Goal: Information Seeking & Learning: Learn about a topic

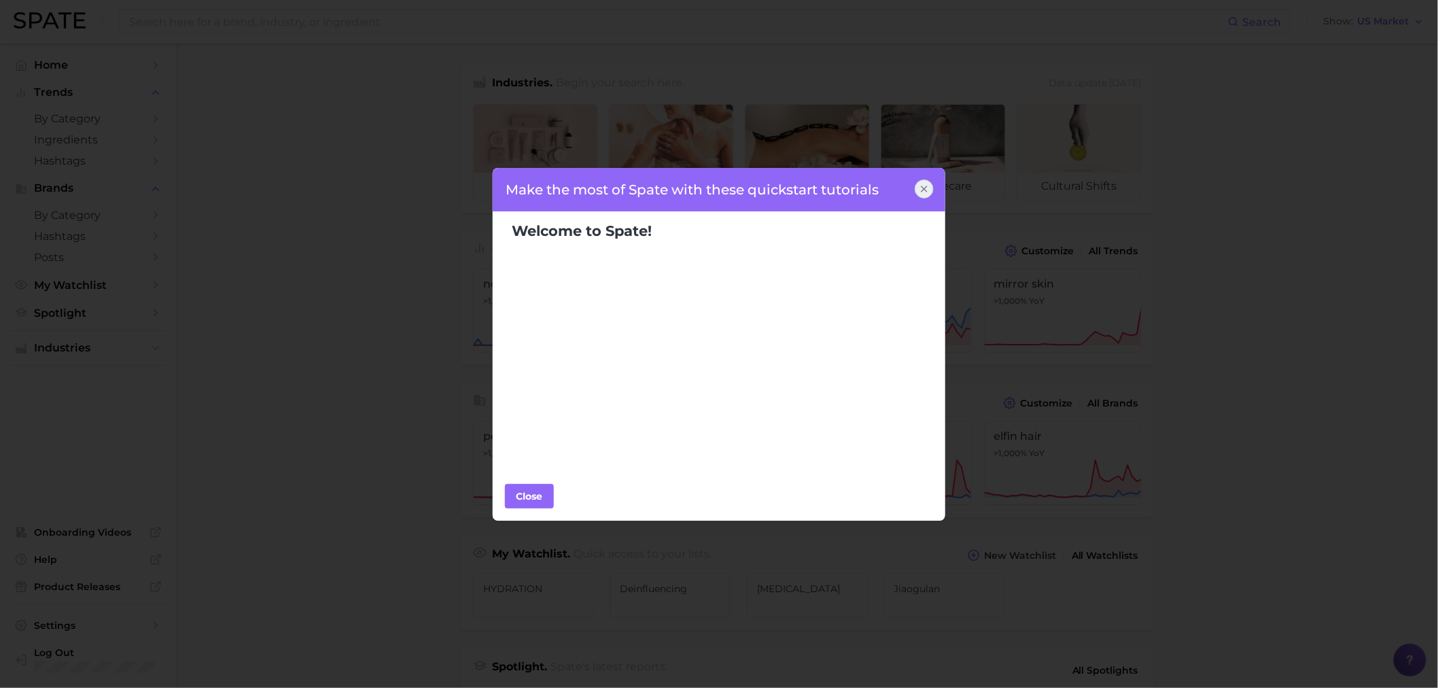
drag, startPoint x: 921, startPoint y: 191, endPoint x: 612, endPoint y: 86, distance: 326.7
click at [920, 191] on icon at bounding box center [924, 189] width 11 height 11
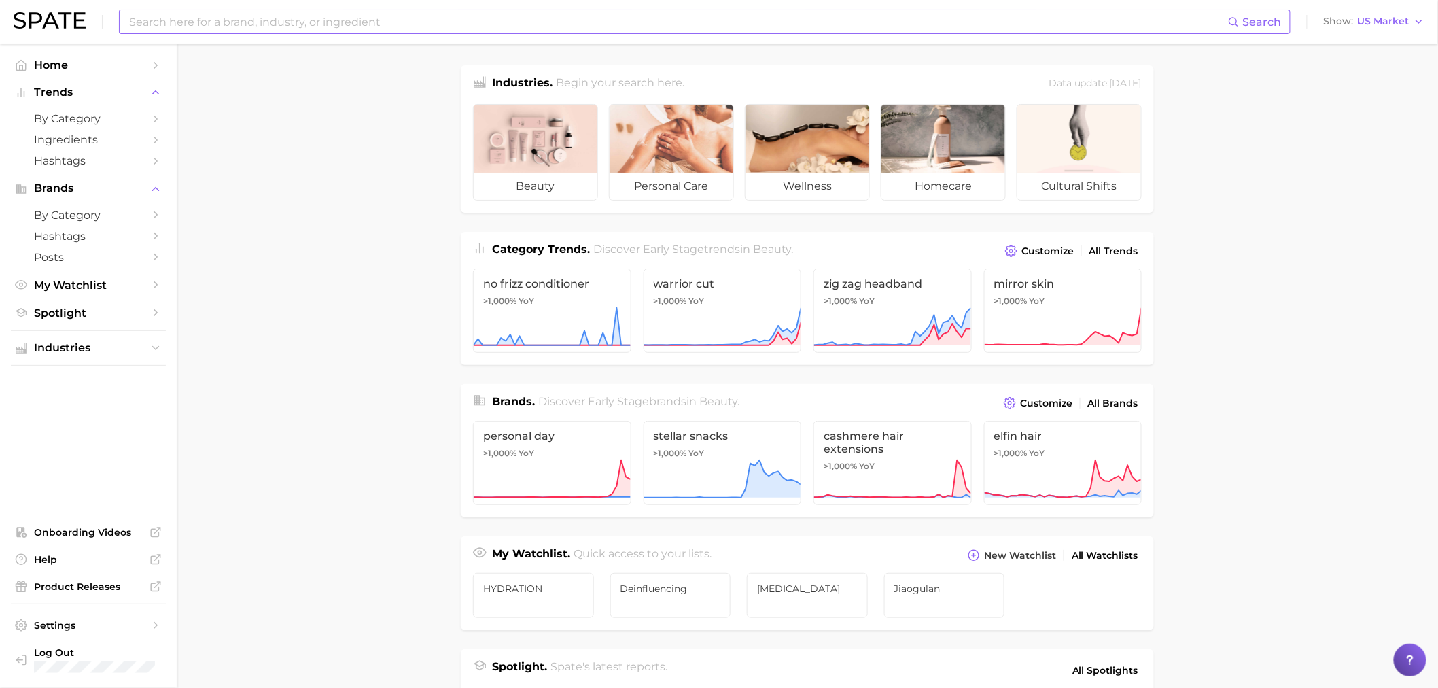
click at [438, 24] on input at bounding box center [678, 21] width 1100 height 23
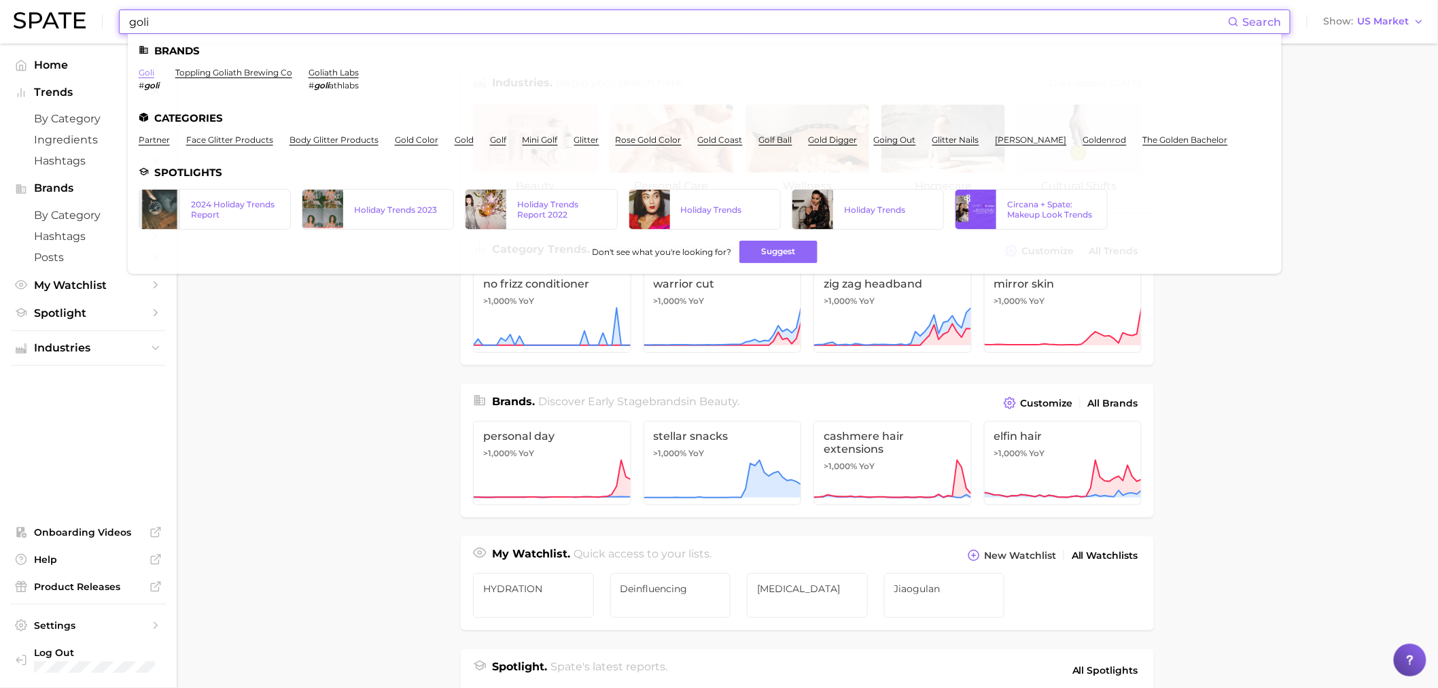
type input "goli"
click at [150, 69] on link "goli" at bounding box center [147, 72] width 16 height 10
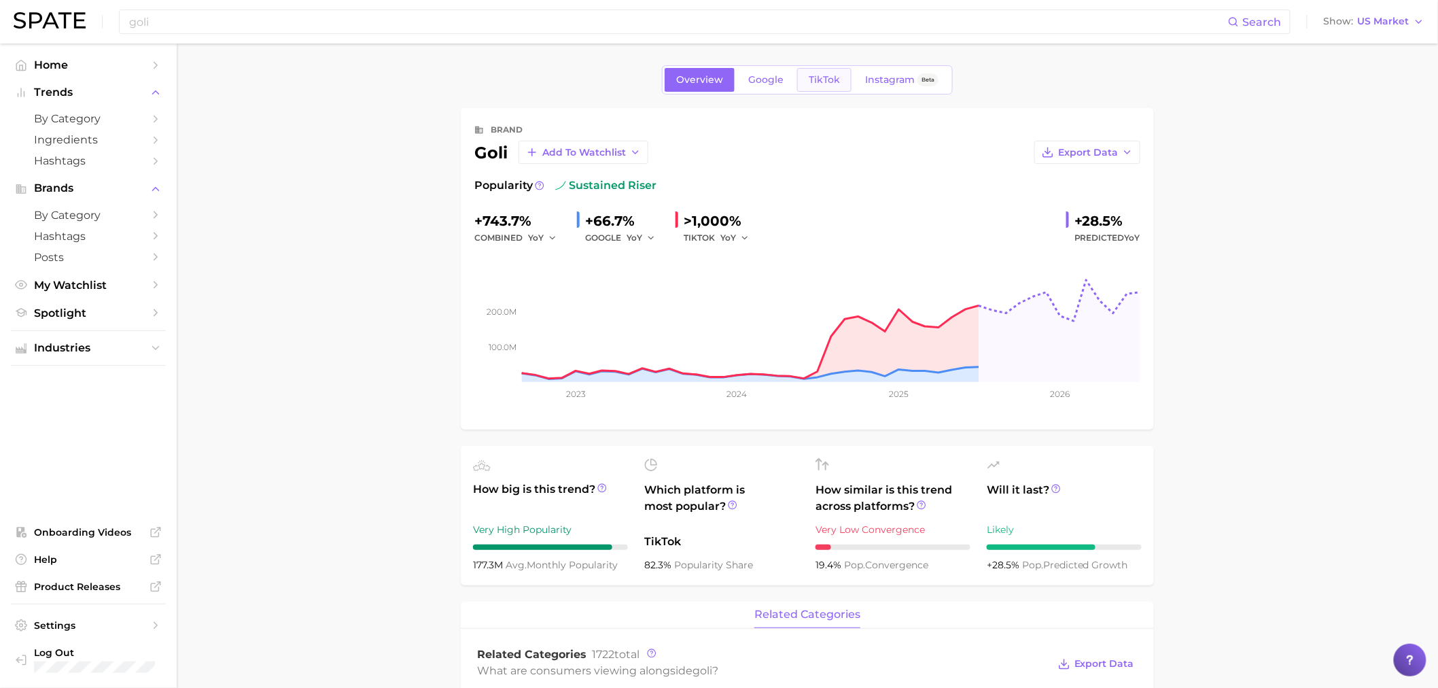
click at [837, 80] on span "TikTok" at bounding box center [824, 80] width 31 height 12
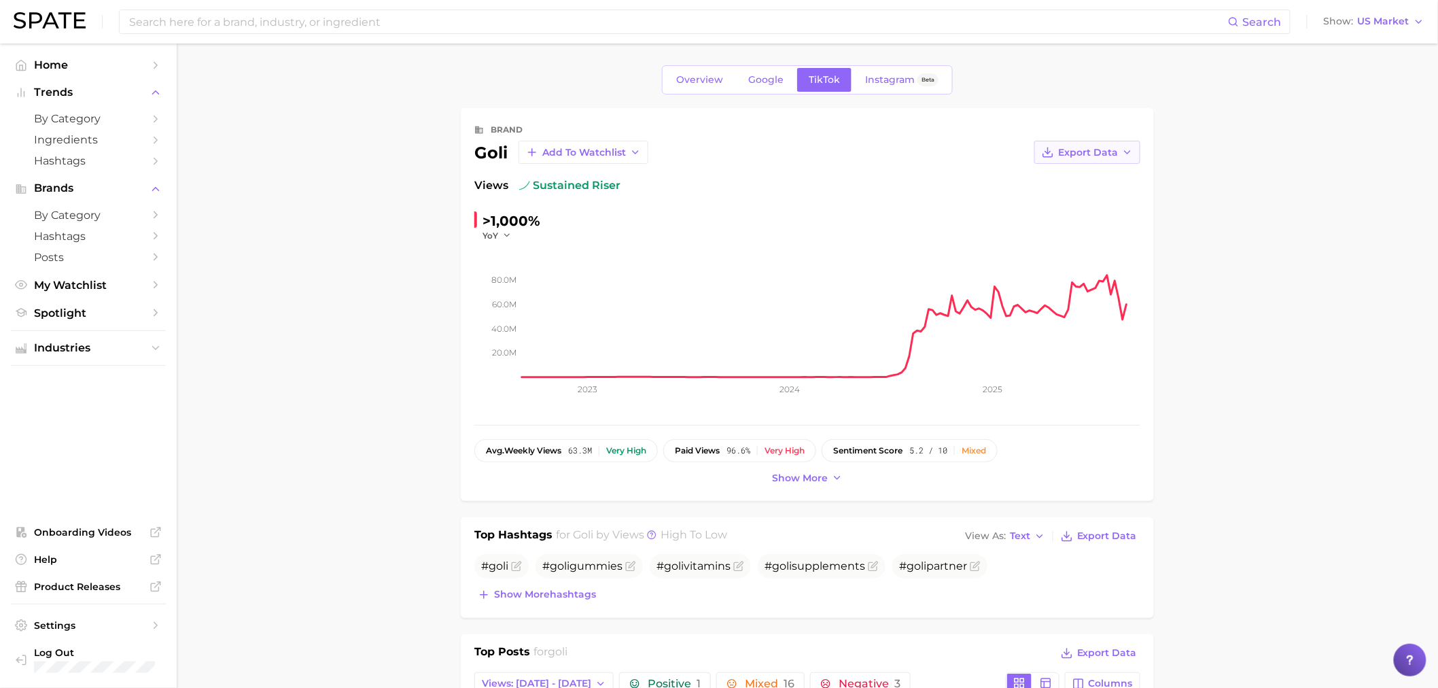
click at [1043, 147] on icon "button" at bounding box center [1048, 152] width 12 height 12
click at [1083, 205] on span "Time Series Image" at bounding box center [1059, 202] width 91 height 12
click at [1083, 151] on span "Export Data" at bounding box center [1088, 153] width 60 height 12
click at [1085, 184] on button "Time Series CSV" at bounding box center [1066, 177] width 150 height 24
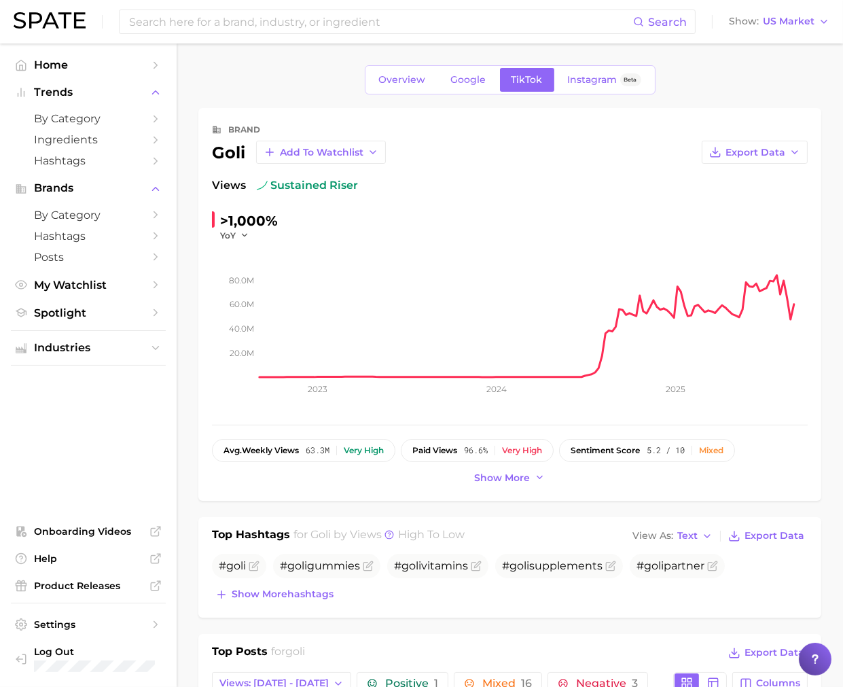
click at [477, 84] on span "Google" at bounding box center [468, 80] width 35 height 12
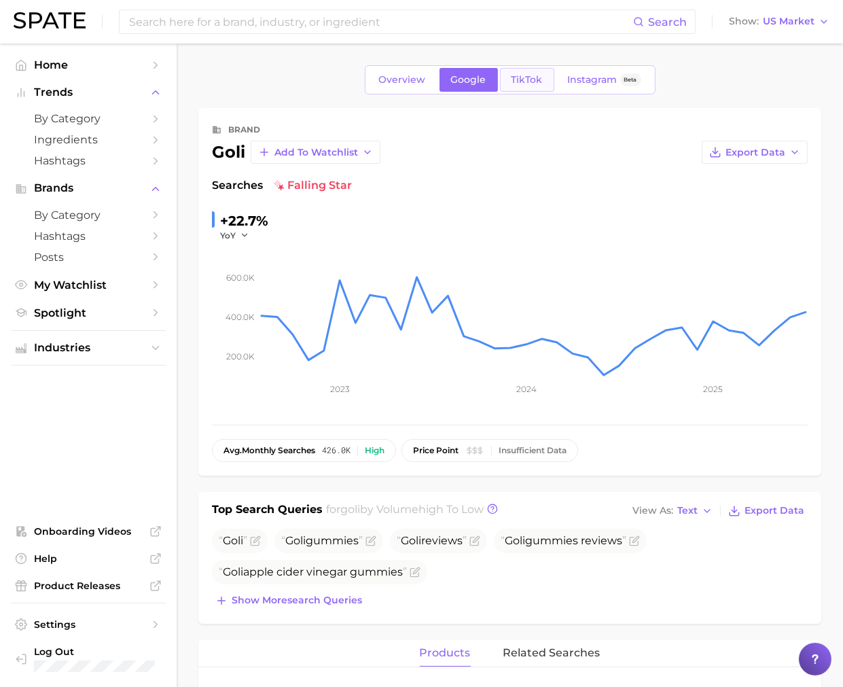
click at [541, 68] on link "TikTok" at bounding box center [527, 80] width 54 height 24
